Goal: Find specific page/section: Find specific page/section

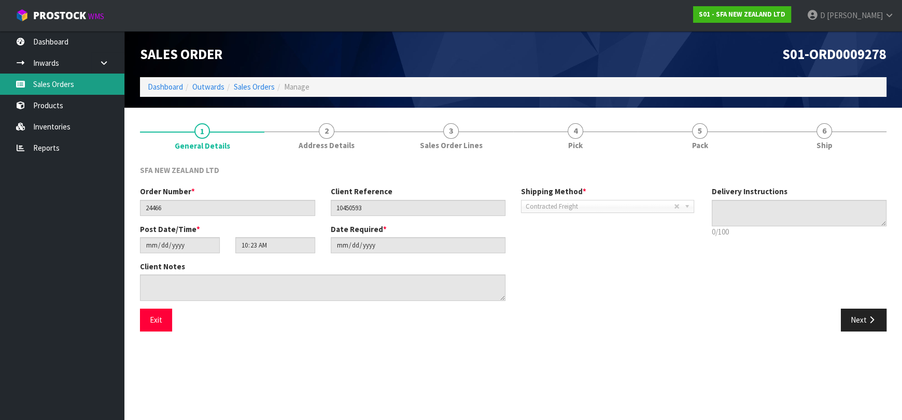
click at [88, 83] on link "Sales Orders" at bounding box center [62, 84] width 124 height 21
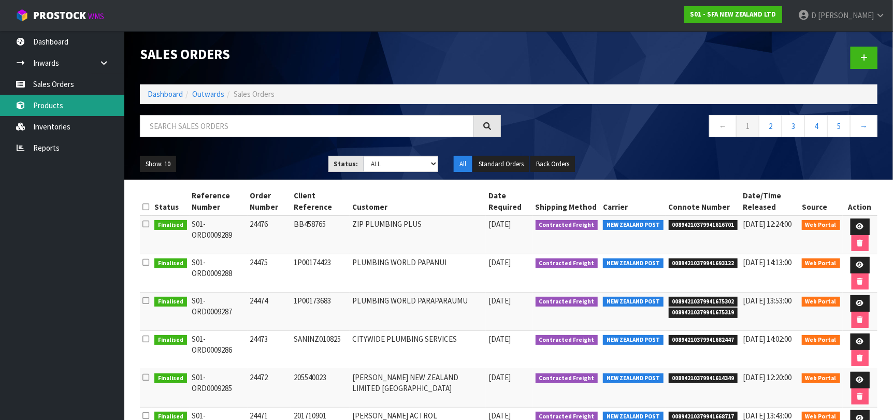
click at [83, 109] on link "Products" at bounding box center [62, 105] width 124 height 21
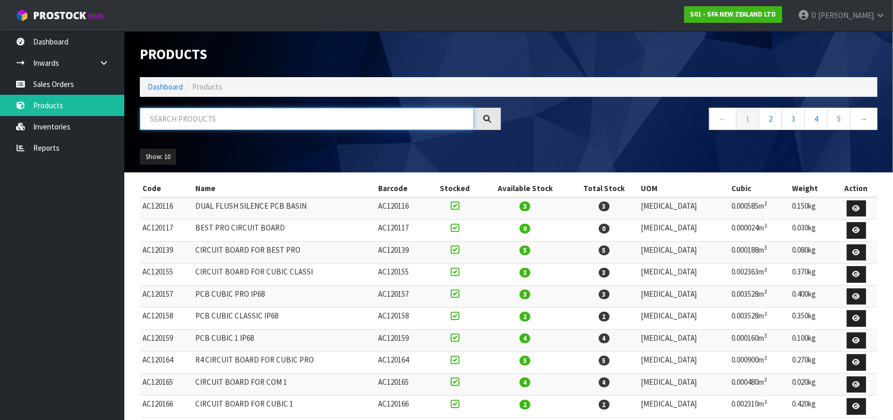
click at [177, 124] on input "text" at bounding box center [307, 119] width 334 height 22
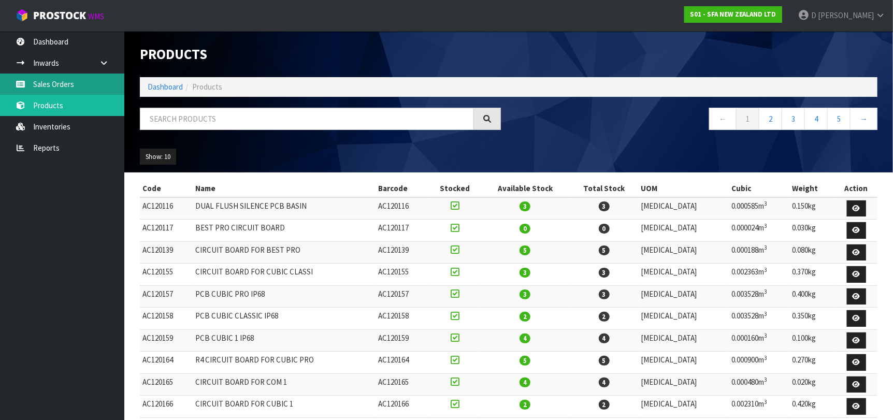
click at [106, 93] on link "Sales Orders" at bounding box center [62, 84] width 124 height 21
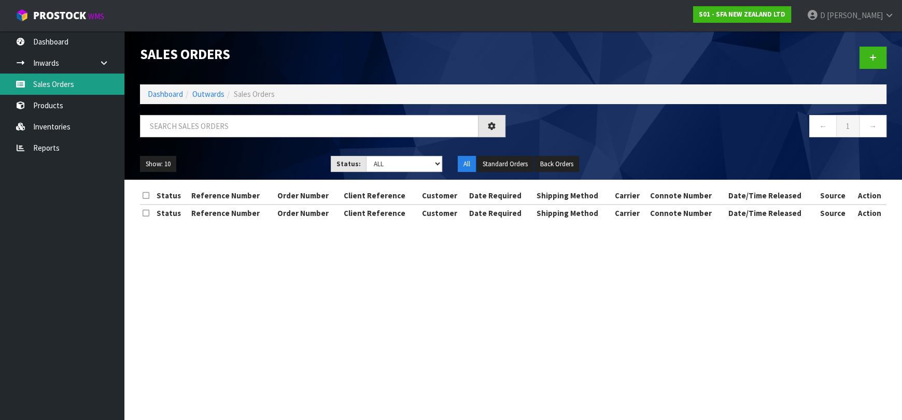
click at [103, 90] on div "Sales Orders Dashboard Outwards Sales Orders ← 1 → Show: 10 5 10 25 50 Status: …" at bounding box center [451, 120] width 902 height 240
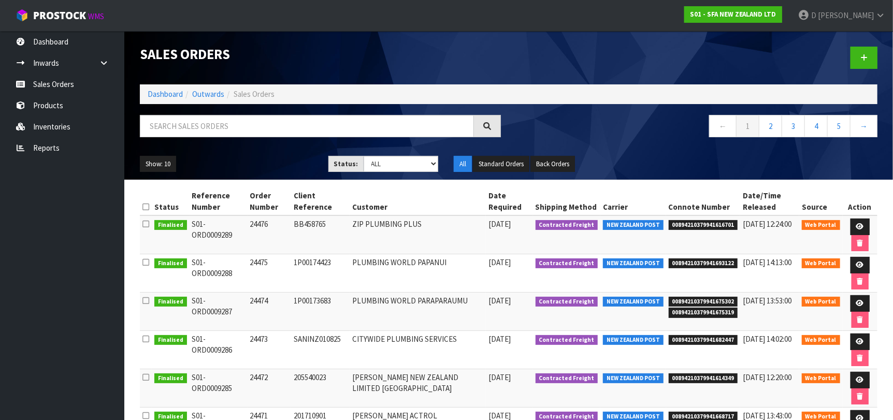
click at [417, 237] on td "ZIP PLUMBING PLUS" at bounding box center [418, 235] width 136 height 39
drag, startPoint x: 29, startPoint y: 236, endPoint x: 15, endPoint y: 246, distance: 17.3
click at [27, 238] on ul "Dashboard Inwards Purchase Orders Receipts Sales Orders Products Inventories Re…" at bounding box center [62, 225] width 124 height 389
